Goal: Find specific page/section: Find specific page/section

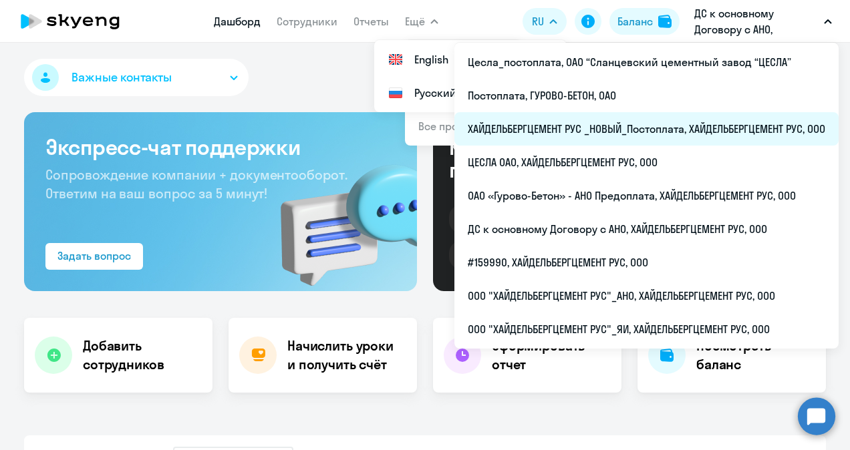
click at [587, 128] on li "ХАЙДЕЛЬБЕРГЦЕМЕНТ РУС _НОВЫЙ_Постоплата, ХАЙДЕЛЬБЕРГЦЕМЕНТ РУС, ООО" at bounding box center [646, 128] width 384 height 33
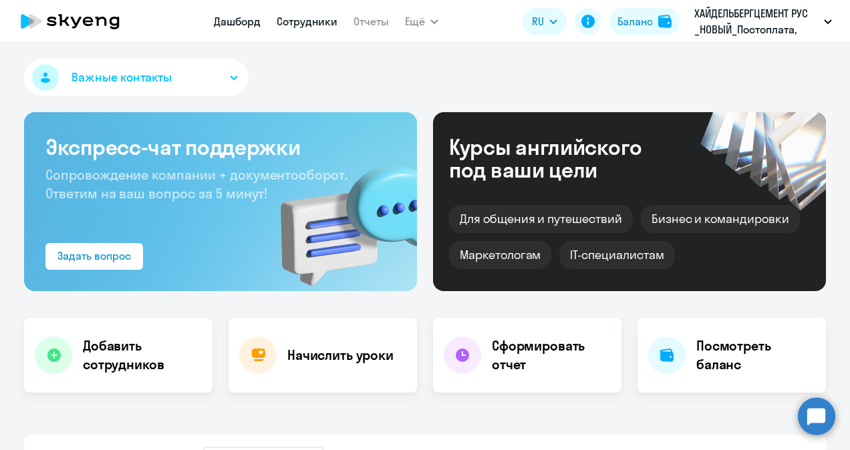
click at [311, 22] on link "Сотрудники" at bounding box center [307, 21] width 61 height 13
select select "30"
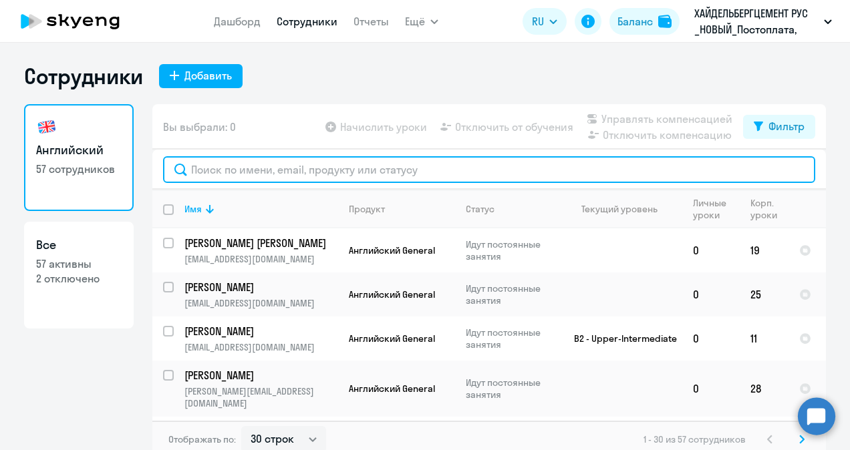
click at [254, 167] on input "text" at bounding box center [489, 169] width 652 height 27
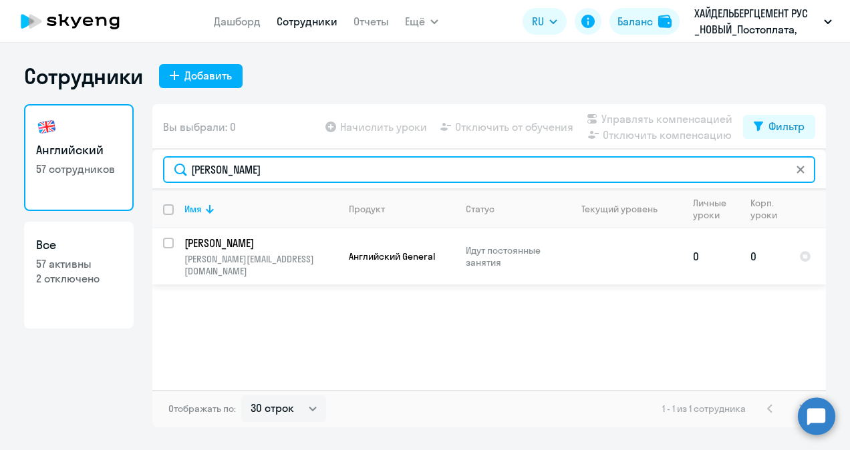
type input "[PERSON_NAME]"
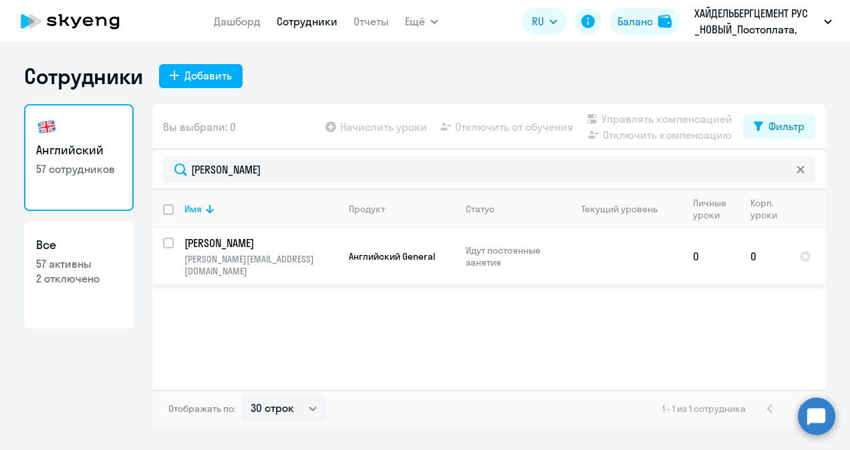
click at [271, 246] on p "[PERSON_NAME]" at bounding box center [259, 243] width 151 height 15
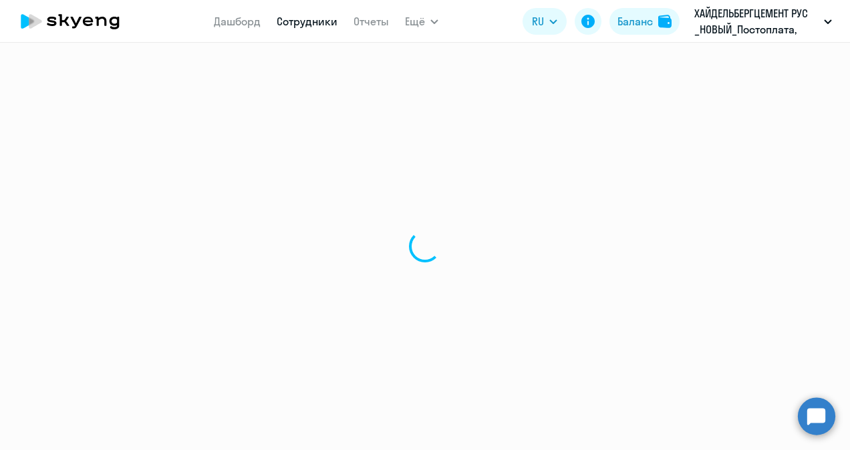
select select "english"
